Goal: Task Accomplishment & Management: Manage account settings

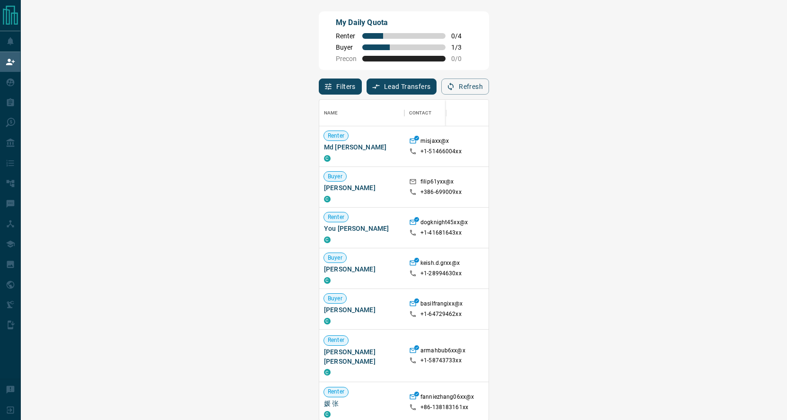
scroll to position [321, 739]
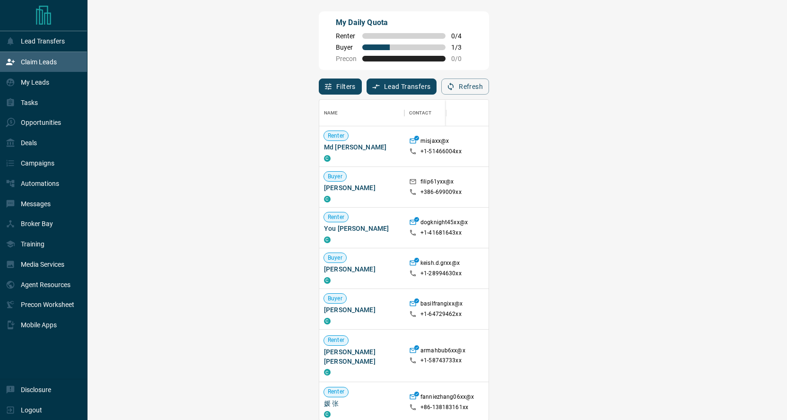
click at [37, 58] on p "Claim Leads" at bounding box center [39, 62] width 36 height 8
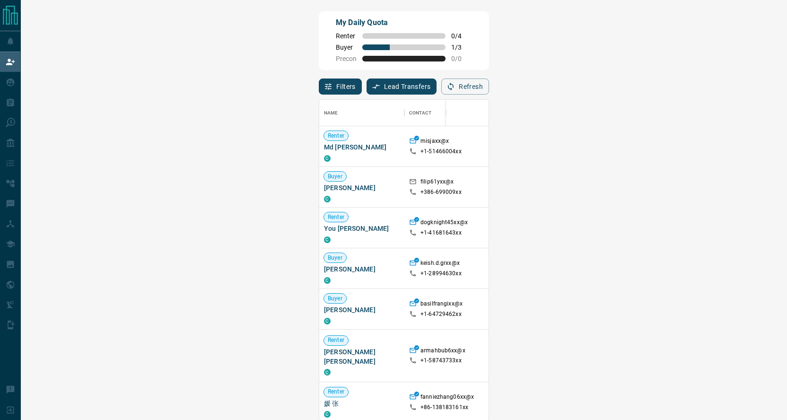
click at [319, 82] on button "Filters" at bounding box center [340, 87] width 43 height 16
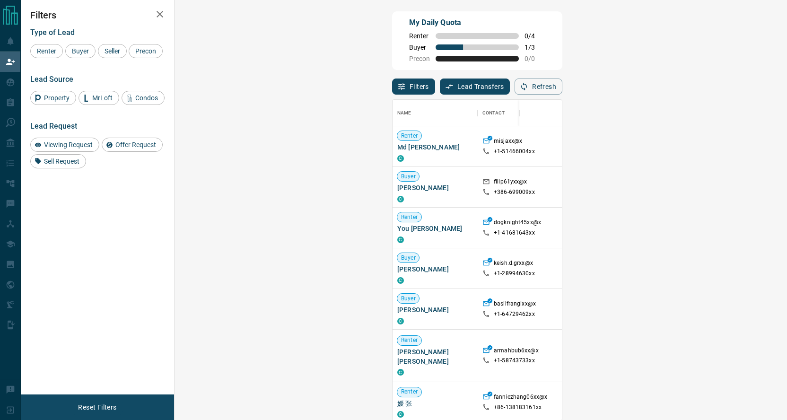
scroll to position [321, 592]
click at [80, 48] on div "Buyer" at bounding box center [80, 51] width 30 height 14
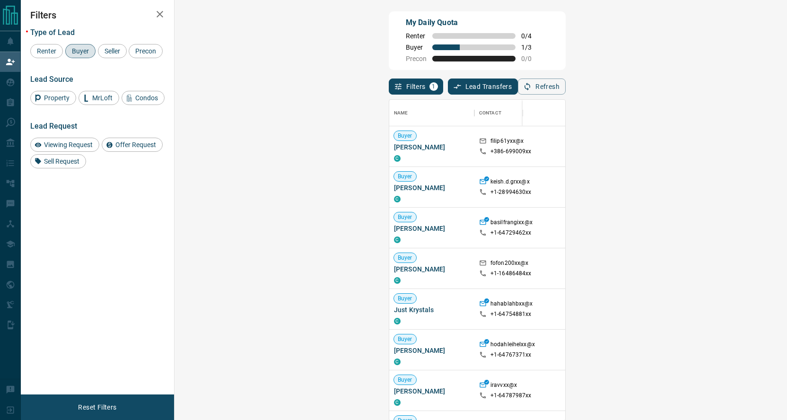
scroll to position [0, 84]
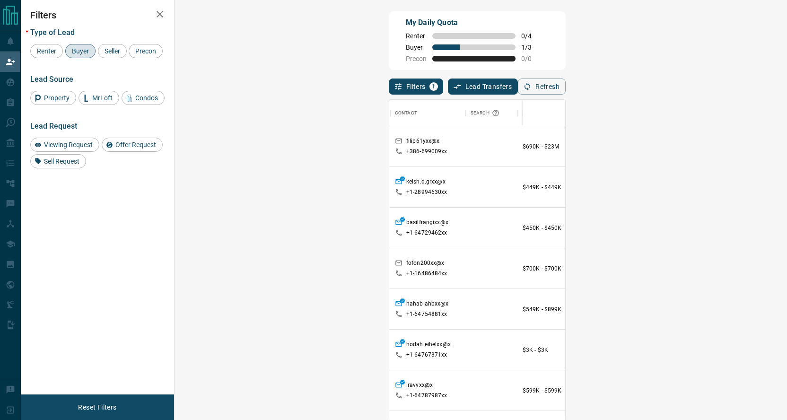
click at [158, 18] on icon "button" at bounding box center [159, 14] width 11 height 11
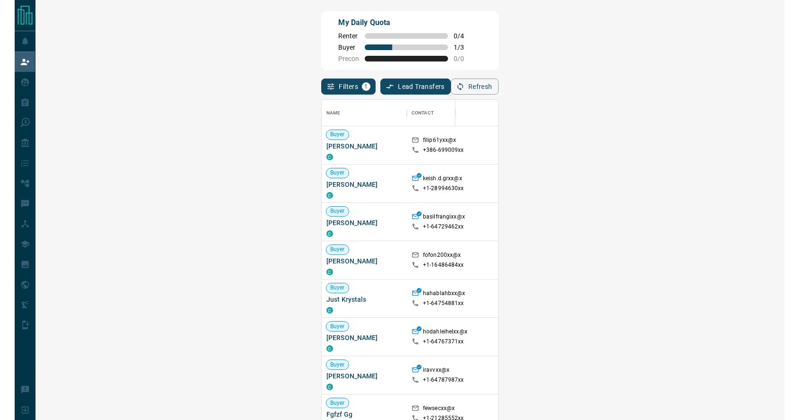
scroll to position [321, 751]
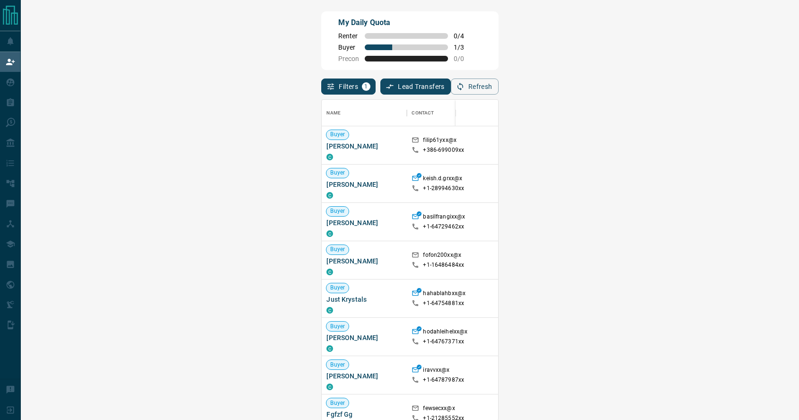
click at [321, 88] on button "Filters 1" at bounding box center [348, 87] width 54 height 16
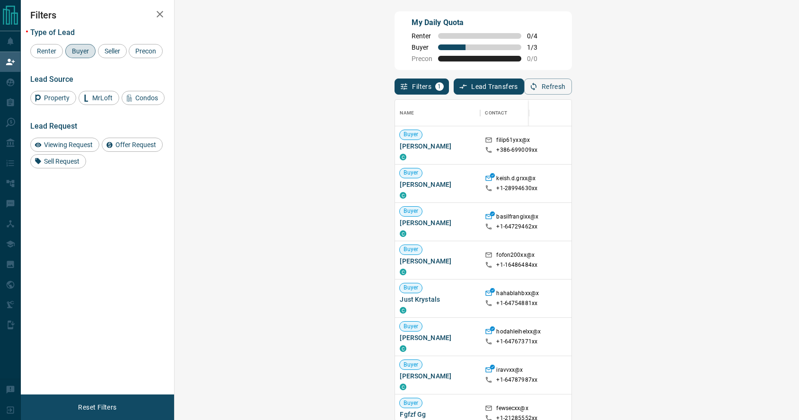
scroll to position [321, 604]
click at [158, 15] on icon "button" at bounding box center [160, 14] width 7 height 7
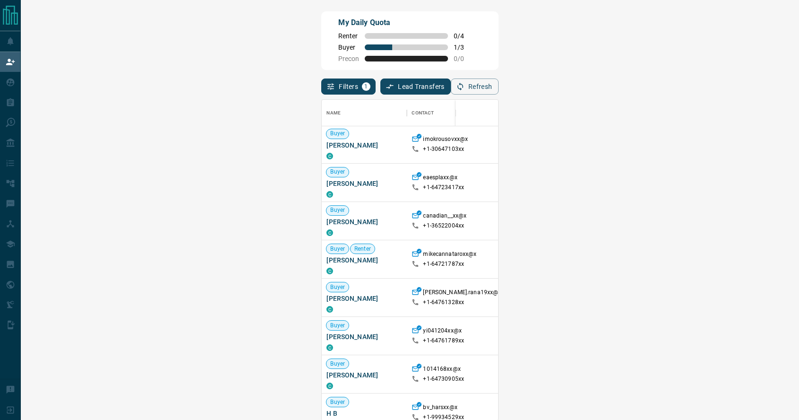
scroll to position [342, 0]
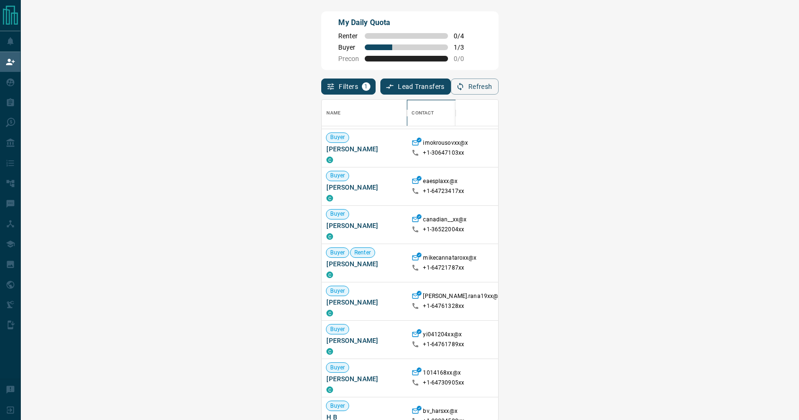
click at [482, 113] on icon "Contact" at bounding box center [482, 113] width 1 height 7
click at [509, 114] on icon "button" at bounding box center [513, 113] width 8 height 8
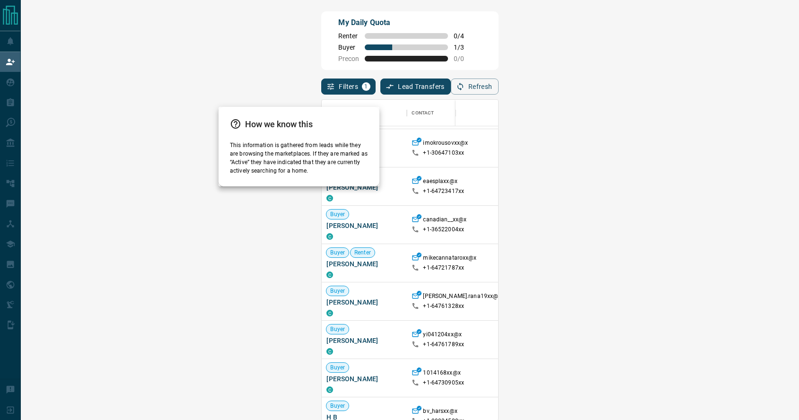
click at [309, 58] on div at bounding box center [399, 210] width 799 height 420
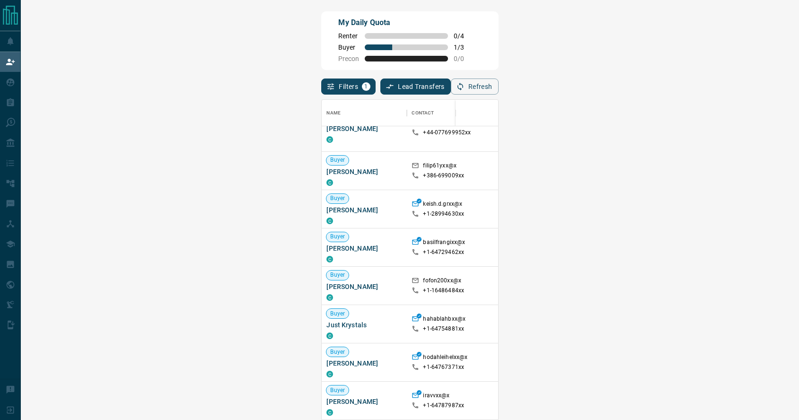
scroll to position [29, 0]
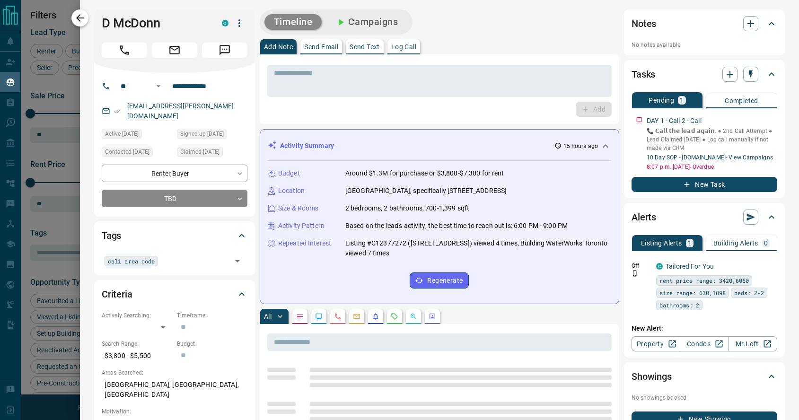
scroll to position [5, 0]
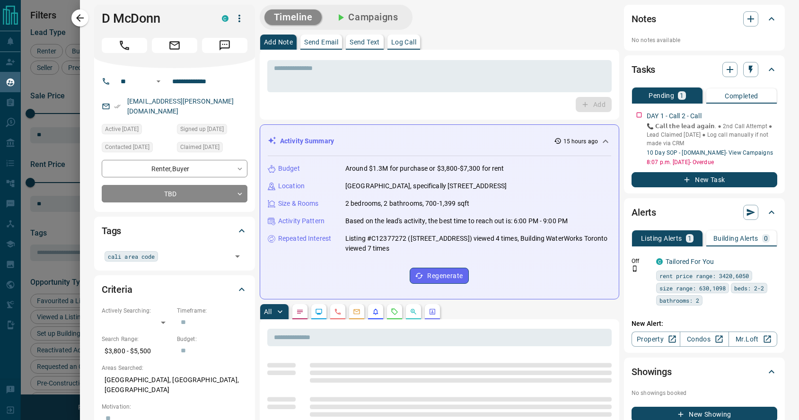
drag, startPoint x: 77, startPoint y: 13, endPoint x: 100, endPoint y: 7, distance: 23.5
click at [77, 13] on icon "button" at bounding box center [79, 17] width 11 height 11
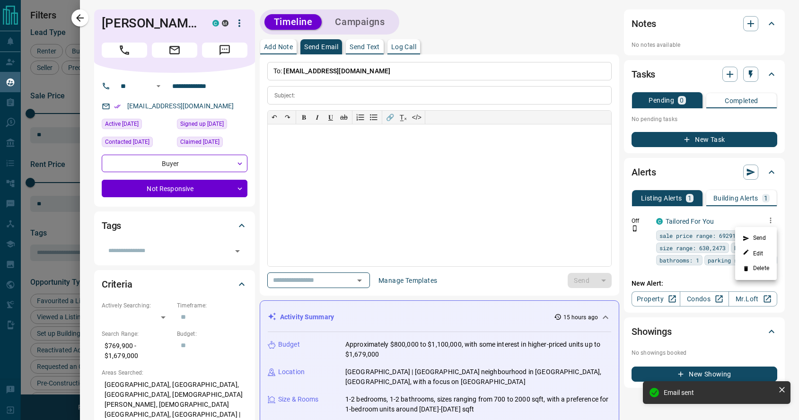
scroll to position [335, 620]
click at [82, 15] on div at bounding box center [399, 210] width 799 height 420
click at [82, 17] on icon "button" at bounding box center [79, 17] width 11 height 11
